Goal: Task Accomplishment & Management: Manage account settings

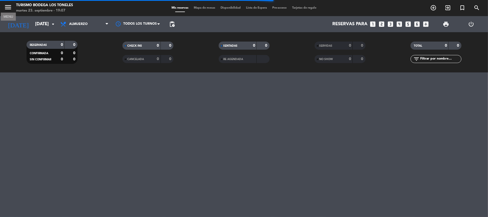
click at [10, 8] on icon "menu" at bounding box center [8, 7] width 8 height 8
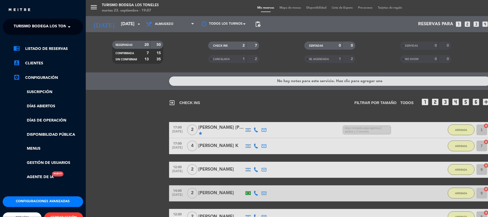
click at [55, 214] on button "CERRAR SESIÓN" at bounding box center [63, 217] width 39 height 11
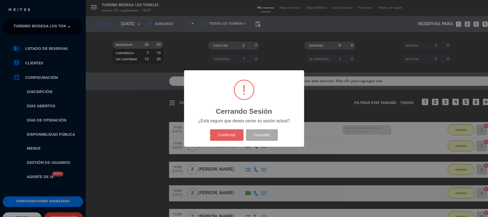
click at [212, 139] on button "Confirmar" at bounding box center [227, 135] width 34 height 12
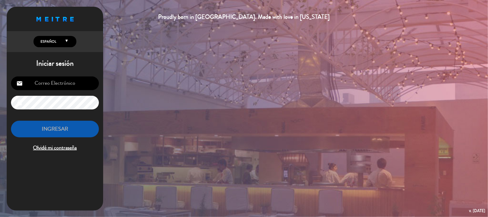
type input "[EMAIL_ADDRESS][DOMAIN_NAME]"
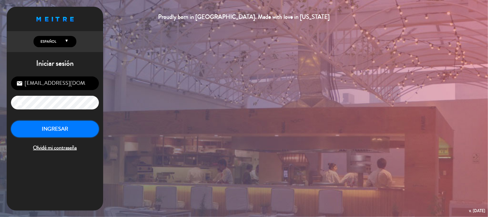
click at [86, 129] on button "INGRESAR" at bounding box center [55, 129] width 88 height 17
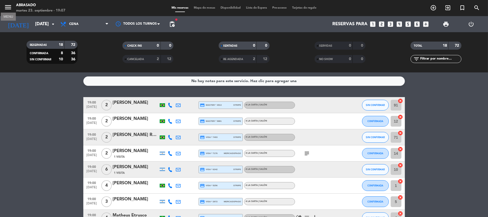
click at [10, 8] on icon "menu" at bounding box center [8, 7] width 8 height 8
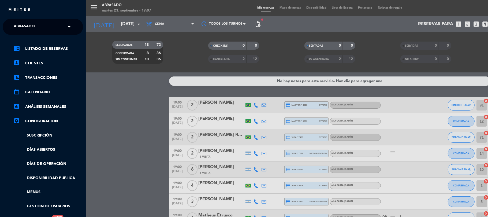
click at [55, 27] on input "text" at bounding box center [43, 27] width 65 height 12
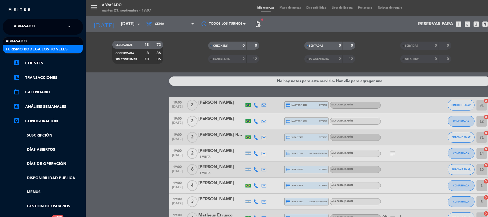
click at [57, 49] on span "Turismo Bodega Los Toneles" at bounding box center [37, 49] width 62 height 6
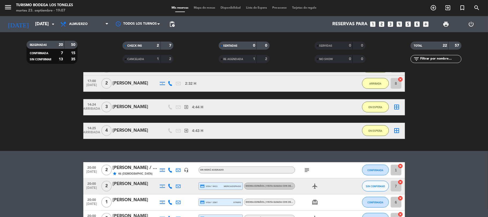
scroll to position [377, 0]
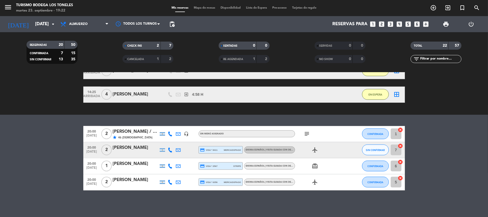
click at [45, 128] on bookings-row "20:00 [DATE] 2 [PERSON_NAME] / WINE CAMP star 46 Visitas headset_mic Sin menú a…" at bounding box center [244, 158] width 488 height 64
